Goal: Information Seeking & Learning: Learn about a topic

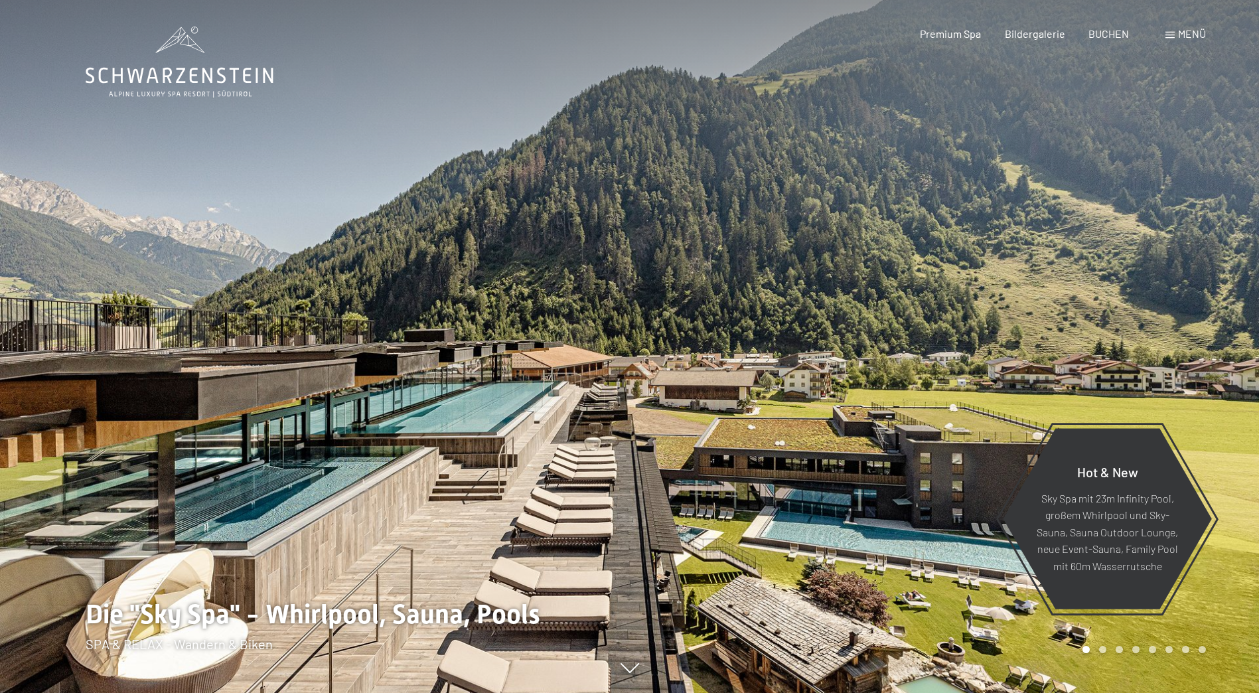
click at [1172, 31] on div "Menü" at bounding box center [1186, 34] width 40 height 15
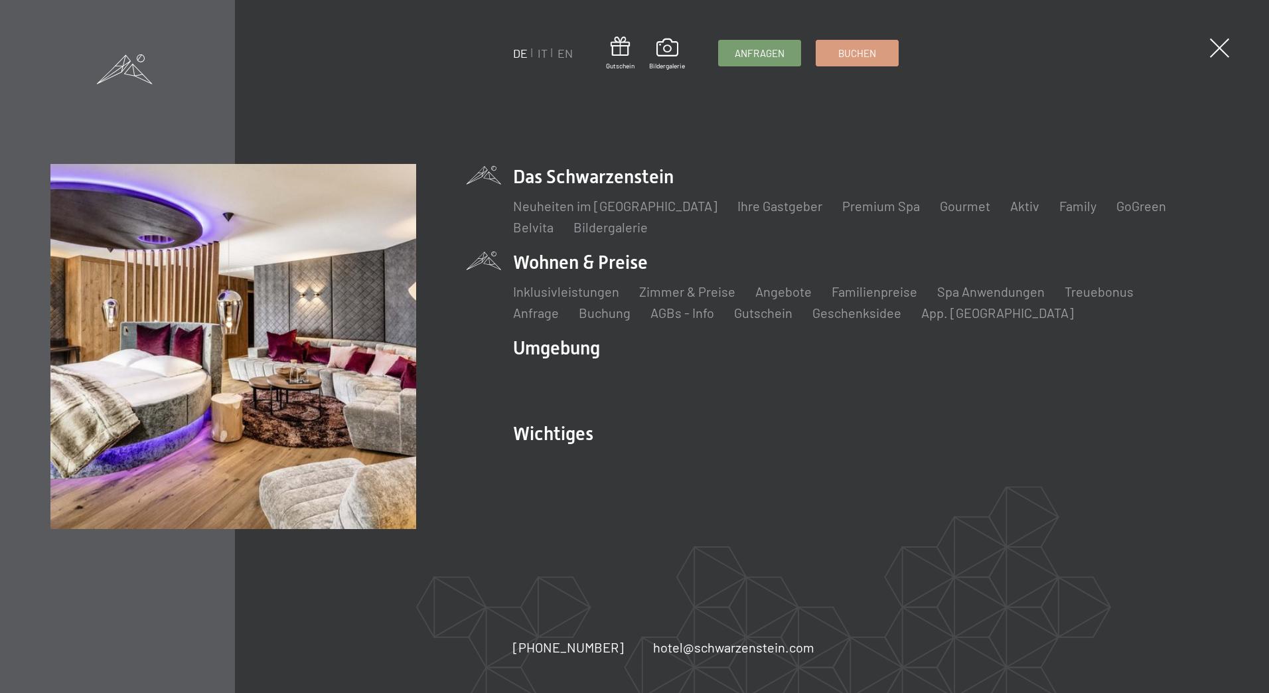
click at [641, 262] on li "Wohnen & Preise Inklusivleistungen Zimmer & Preise Liste Angebote Liste Familie…" at bounding box center [865, 286] width 705 height 72
click at [685, 297] on link "Zimmer & Preise" at bounding box center [687, 291] width 96 height 16
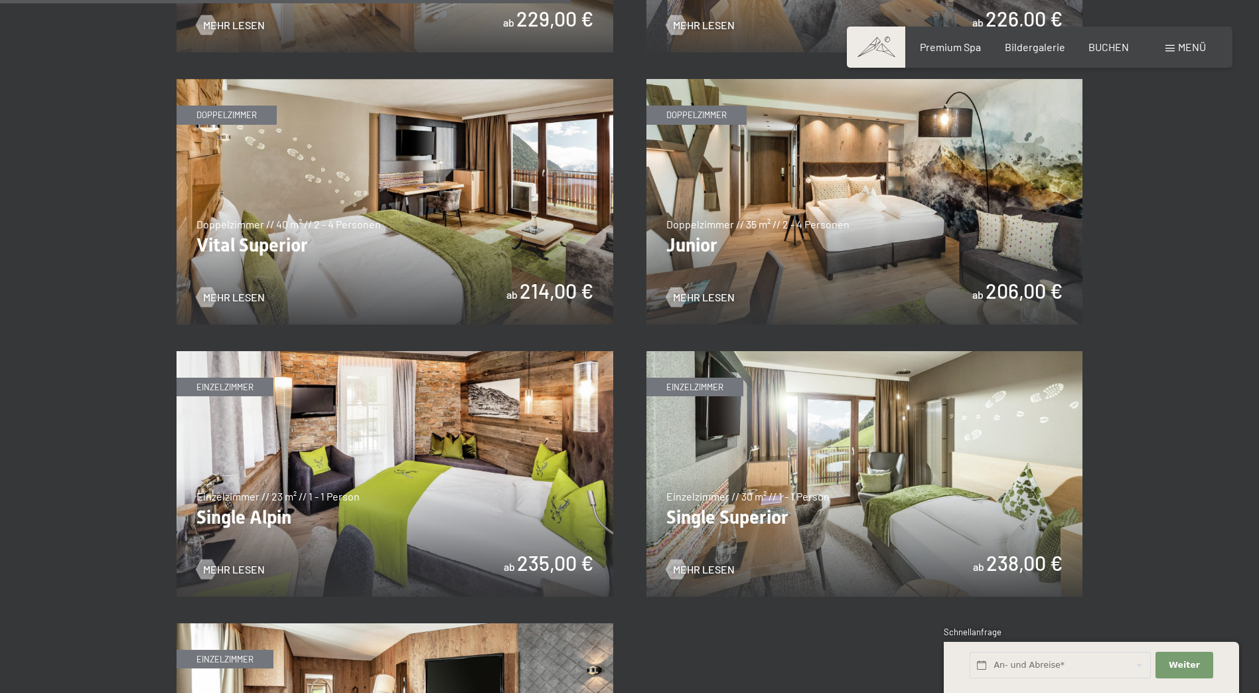
scroll to position [1859, 0]
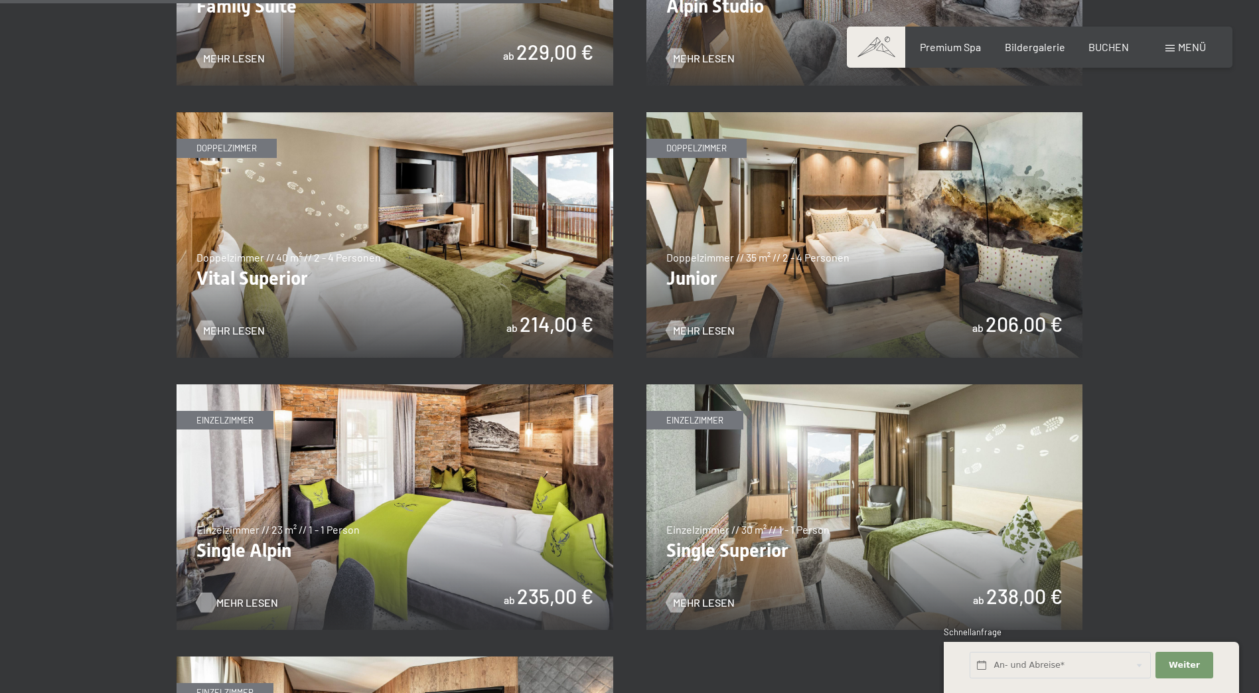
click at [233, 597] on span "Mehr Lesen" at bounding box center [247, 602] width 62 height 15
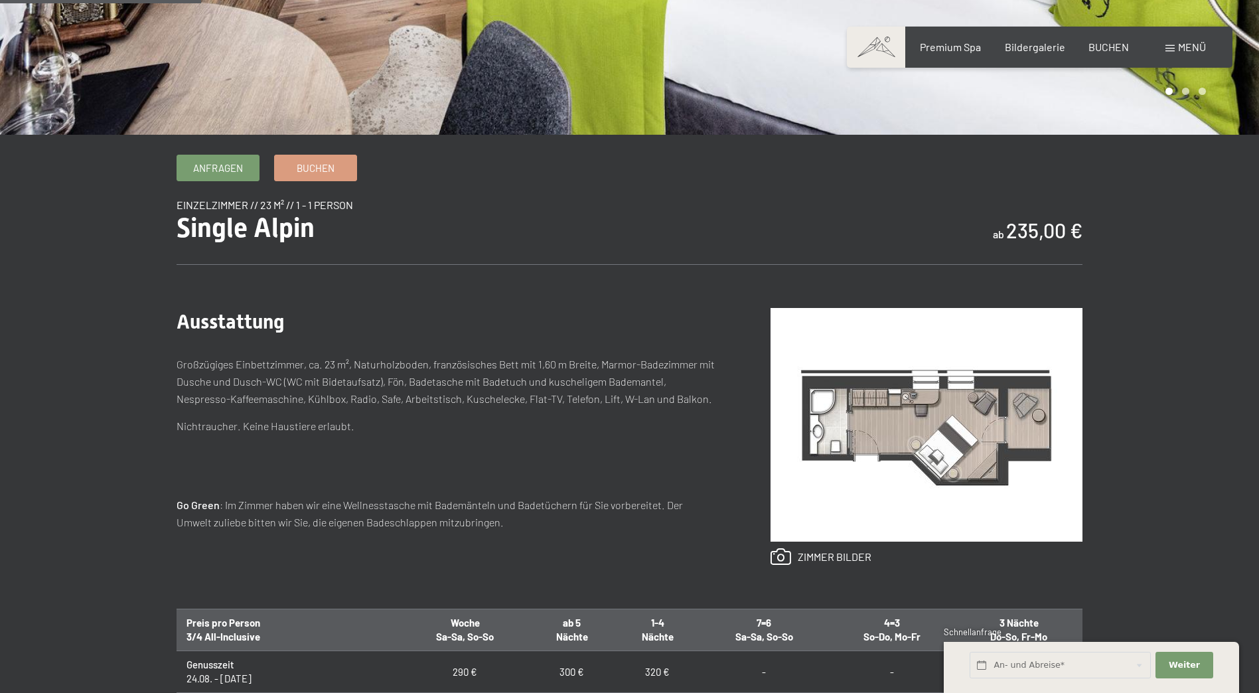
scroll to position [531, 0]
